Goal: Transaction & Acquisition: Purchase product/service

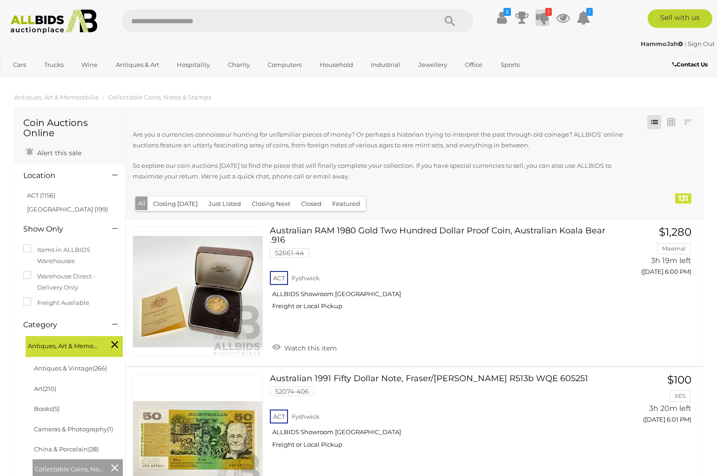
click at [545, 20] on icon at bounding box center [542, 17] width 13 height 17
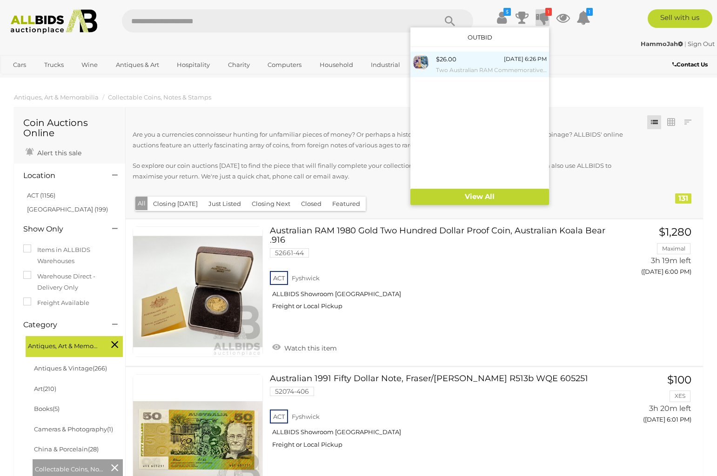
click at [517, 66] on small "Two Australian RAM Commemorative Two Dollar Coins Including 2024 War Animals Re…" at bounding box center [491, 70] width 111 height 10
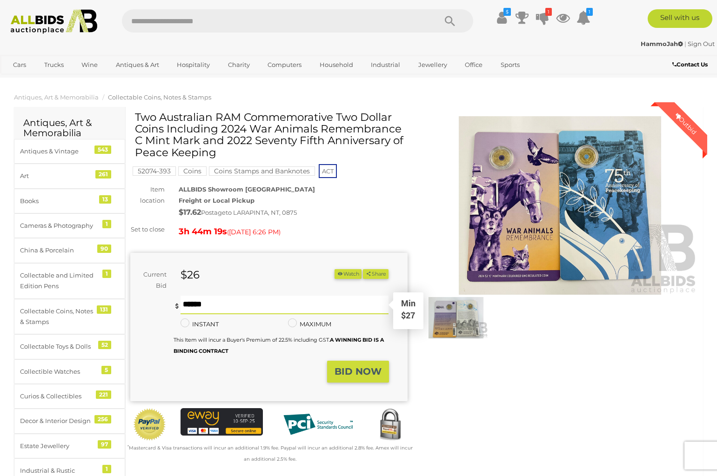
click at [214, 304] on input "text" at bounding box center [285, 305] width 208 height 19
type input "**"
click at [348, 372] on strong "BID NOW" at bounding box center [358, 371] width 47 height 11
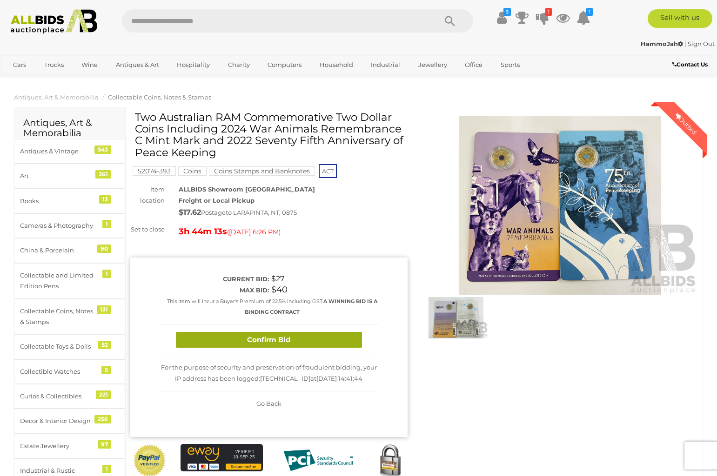
click at [288, 337] on button "Confirm Bid" at bounding box center [269, 340] width 186 height 16
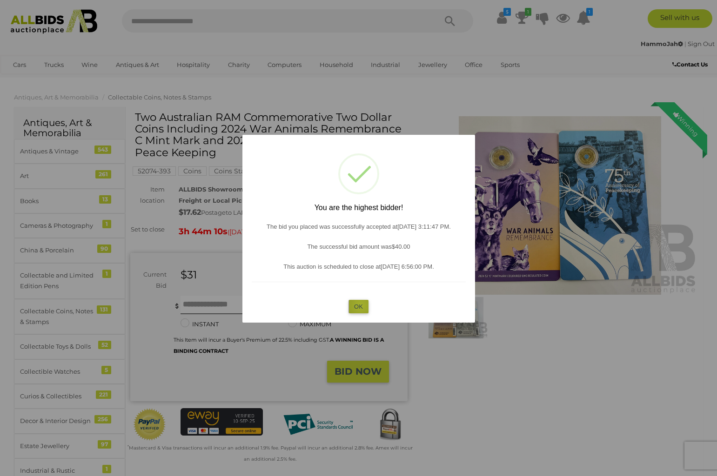
click at [361, 306] on button "OK" at bounding box center [358, 306] width 20 height 13
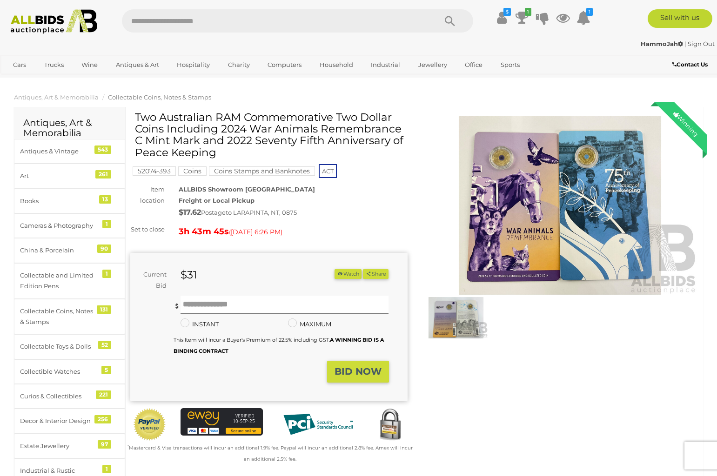
click at [425, 194] on img at bounding box center [560, 205] width 277 height 179
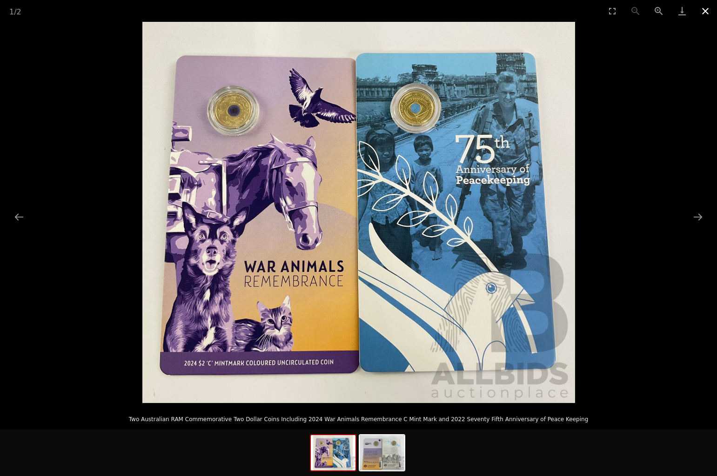
click at [707, 12] on button "Close gallery" at bounding box center [705, 11] width 23 height 22
